Goal: Task Accomplishment & Management: Use online tool/utility

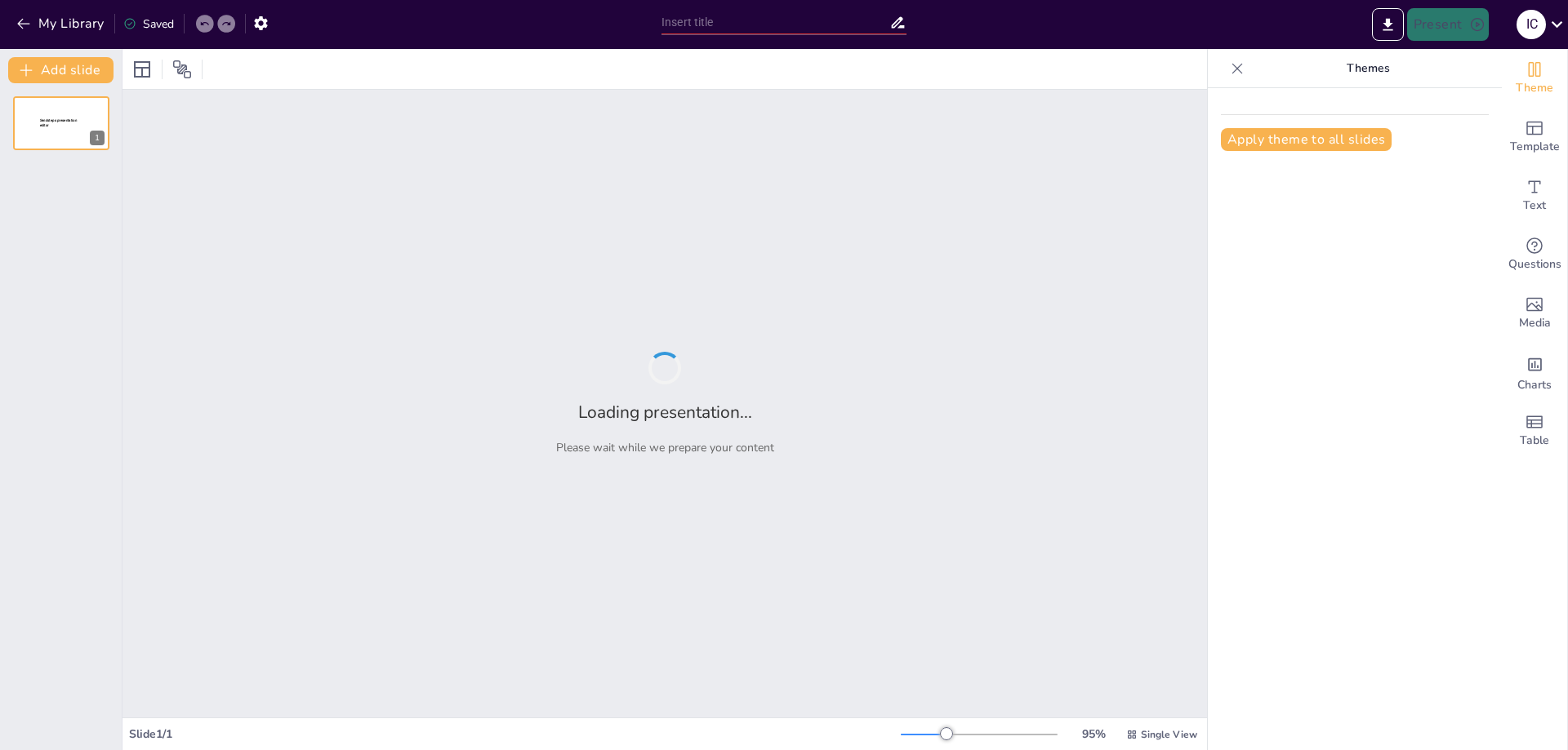
type input "La Agenda Ambiental del Planeta"
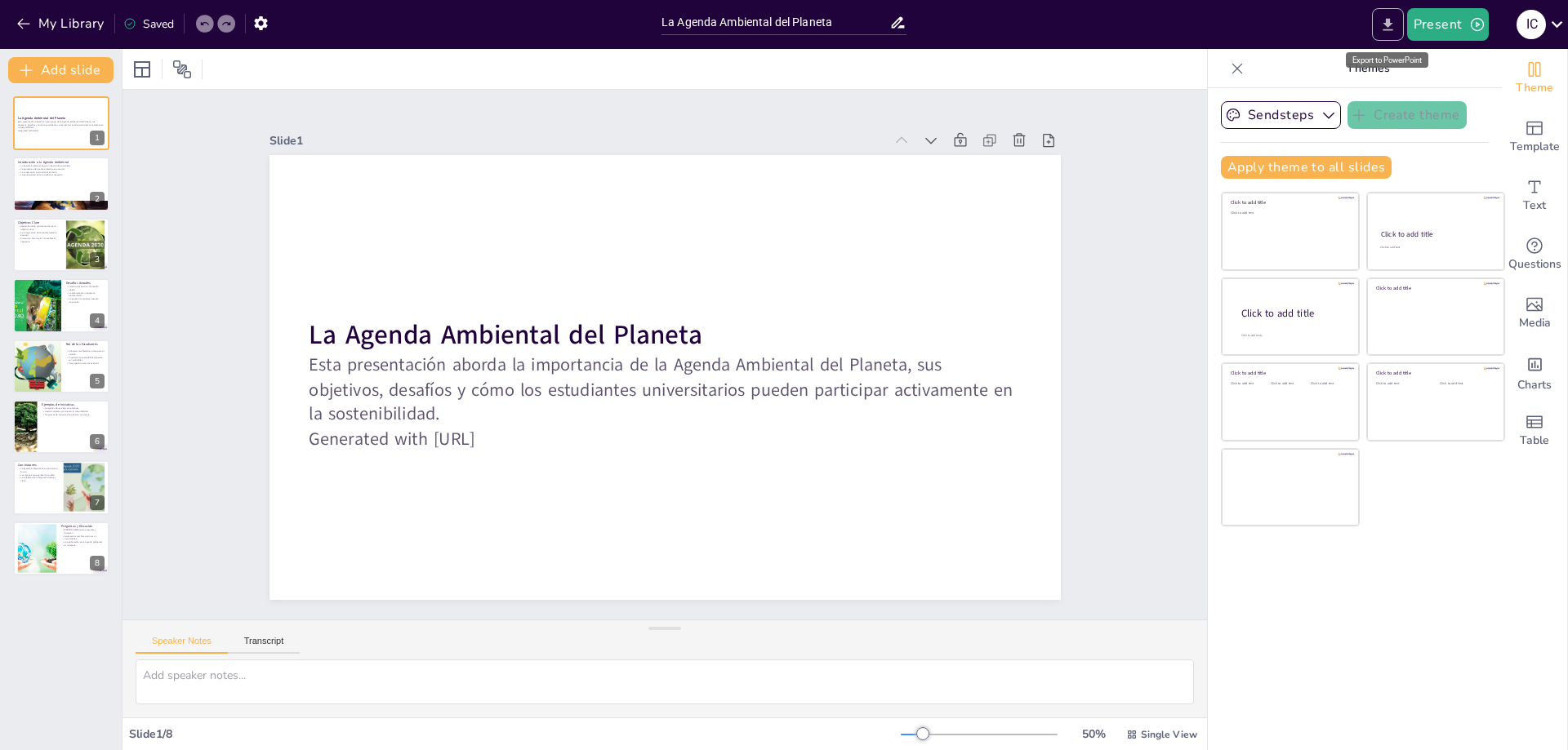
click at [1385, 19] on icon "Export to PowerPoint" at bounding box center [1387, 24] width 17 height 17
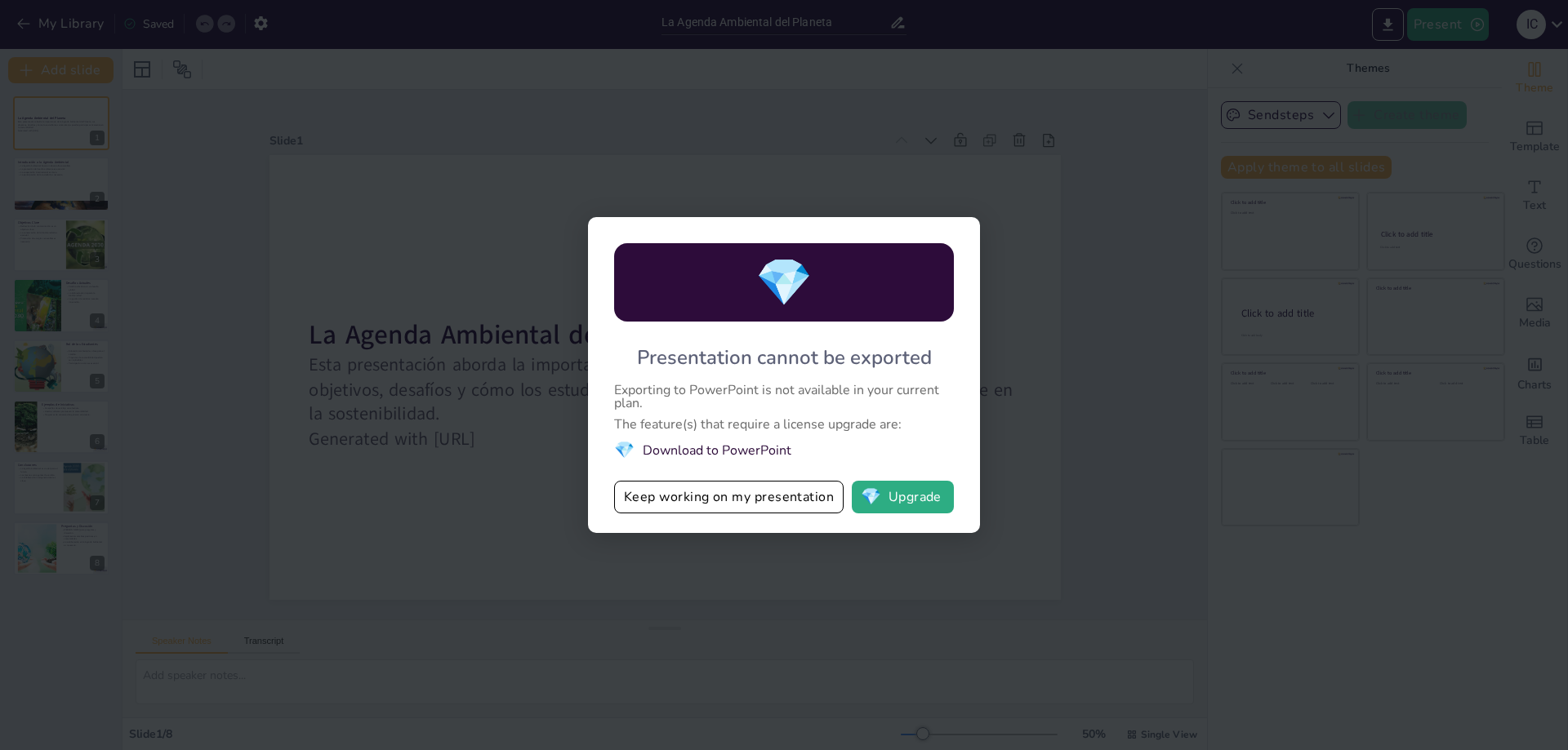
click at [1234, 421] on div "💎 Presentation cannot be exported Exporting to PowerPoint is not available in y…" at bounding box center [784, 375] width 1568 height 750
click at [970, 233] on div "💎 Presentation cannot be exported Exporting to PowerPoint is not available in y…" at bounding box center [784, 375] width 392 height 316
click at [1120, 90] on div "💎 Presentation cannot be exported Exporting to PowerPoint is not available in y…" at bounding box center [784, 375] width 1568 height 750
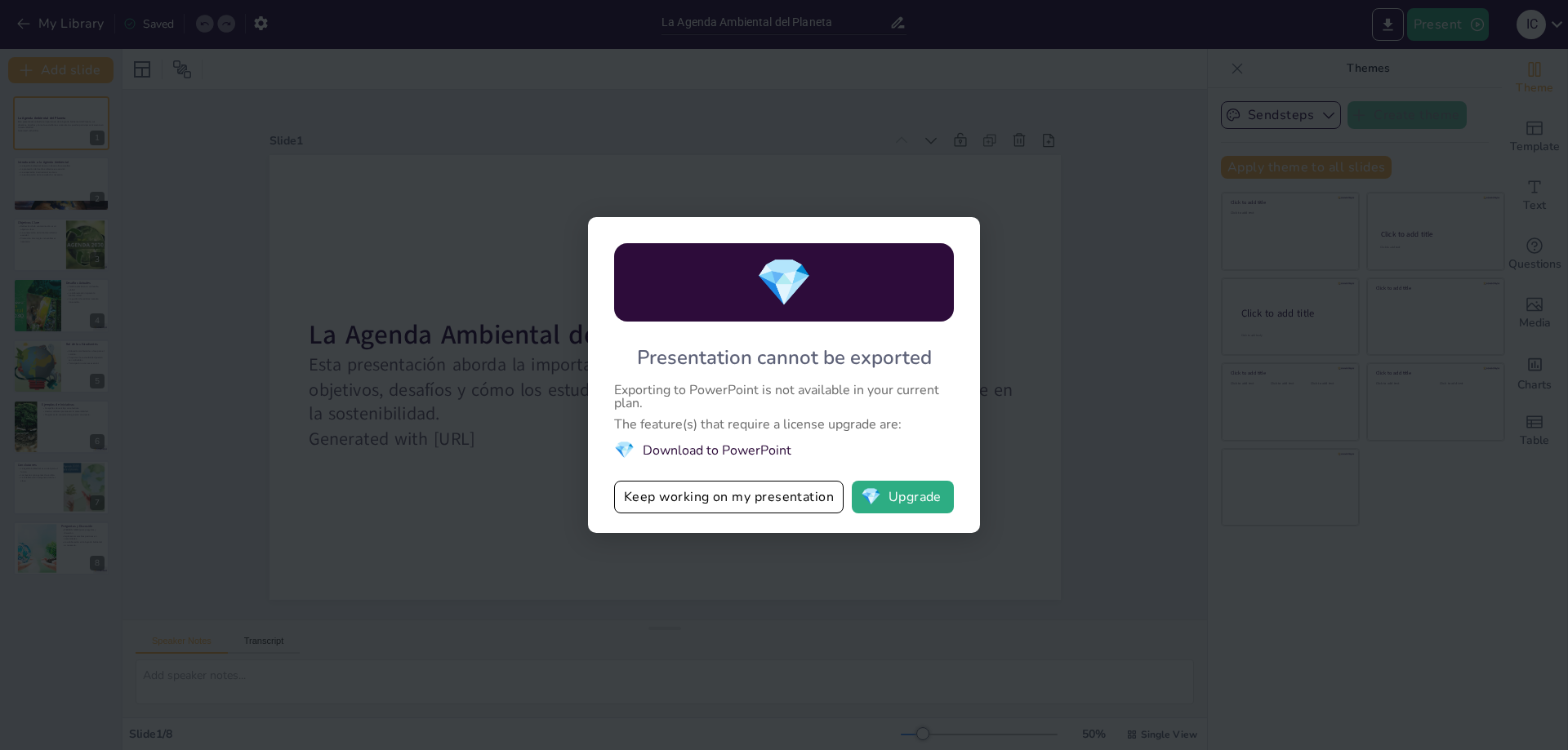
click at [1528, 24] on div "💎 Presentation cannot be exported Exporting to PowerPoint is not available in y…" at bounding box center [784, 375] width 1568 height 750
click at [218, 680] on div "💎 Presentation cannot be exported Exporting to PowerPoint is not available in y…" at bounding box center [784, 375] width 1568 height 750
click at [492, 422] on div "💎 Presentation cannot be exported Exporting to PowerPoint is not available in y…" at bounding box center [784, 375] width 1568 height 750
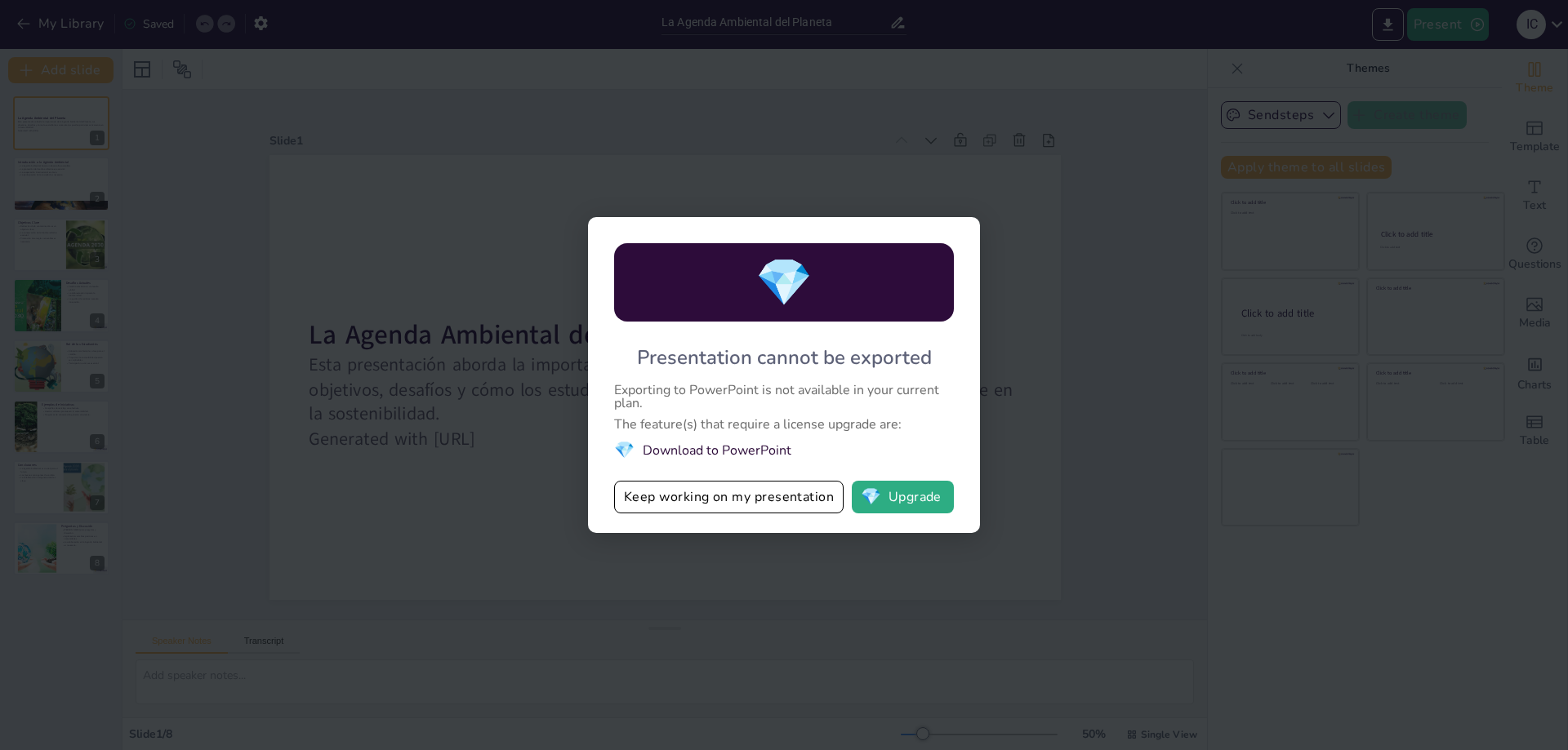
click at [492, 422] on div "💎 Presentation cannot be exported Exporting to PowerPoint is not available in y…" at bounding box center [784, 375] width 1568 height 750
click at [963, 304] on div "💎 Presentation cannot be exported Exporting to PowerPoint is not available in y…" at bounding box center [784, 375] width 392 height 316
